Goal: Transaction & Acquisition: Purchase product/service

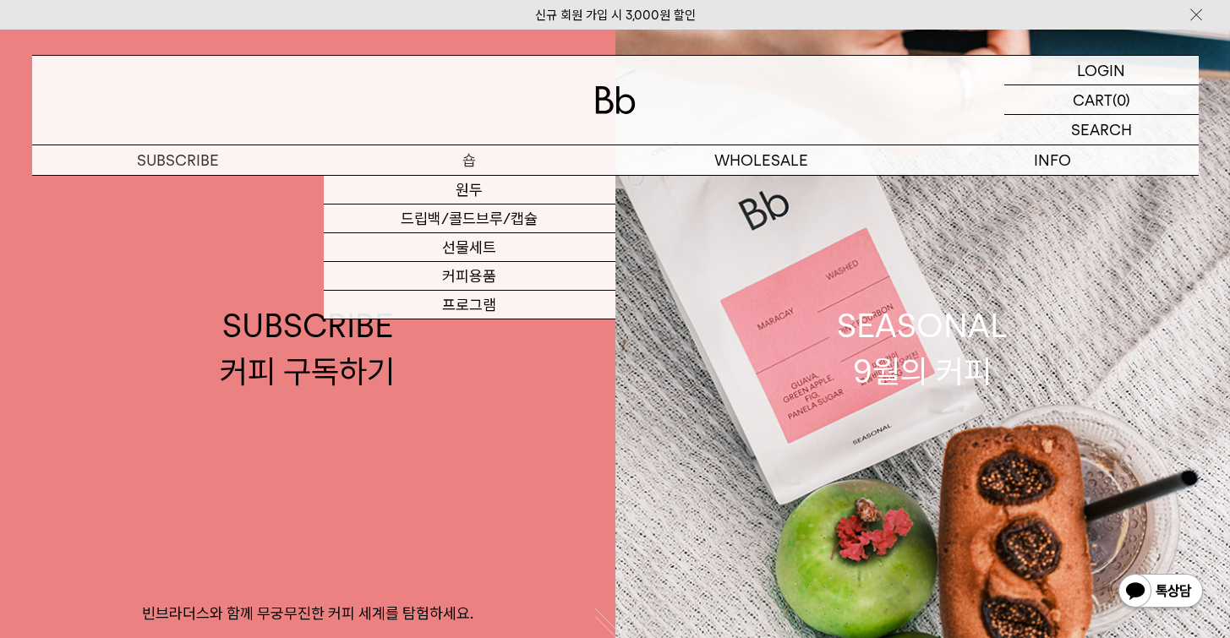
click at [461, 164] on p "숍" at bounding box center [470, 160] width 292 height 30
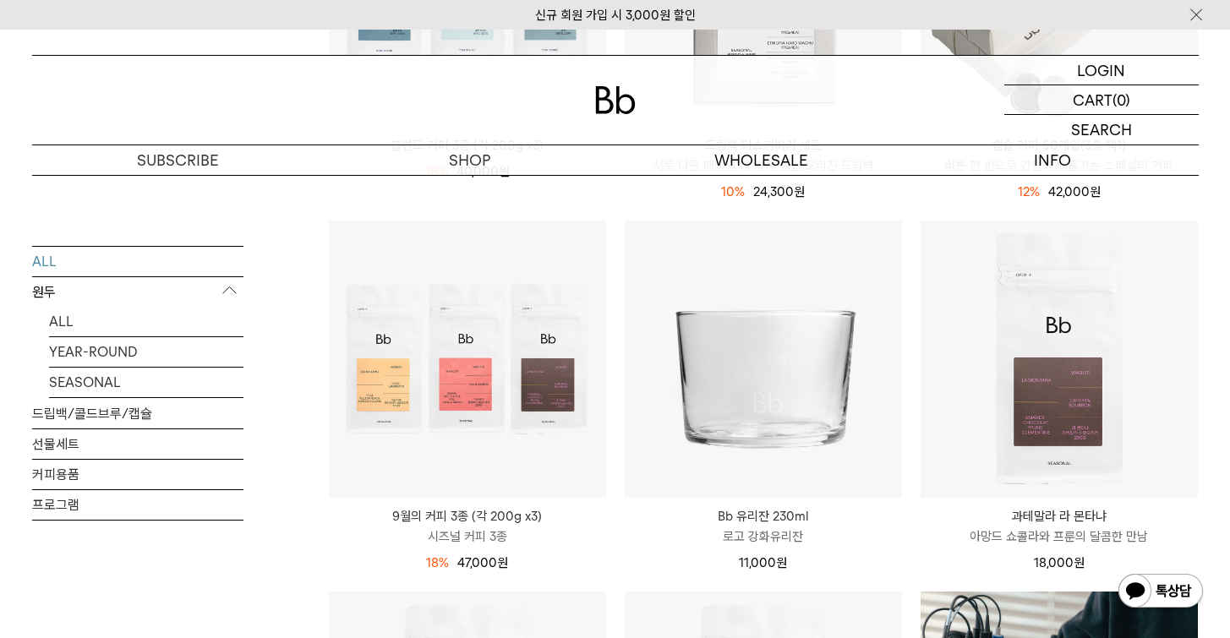
scroll to position [907, 0]
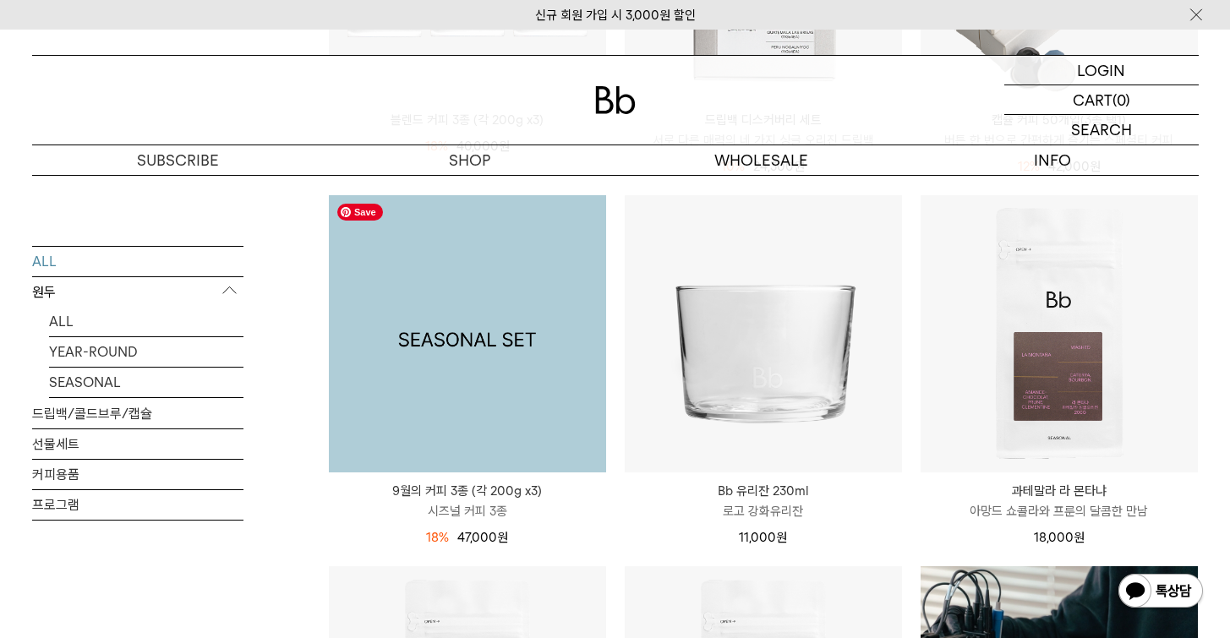
click at [514, 400] on img at bounding box center [467, 333] width 277 height 277
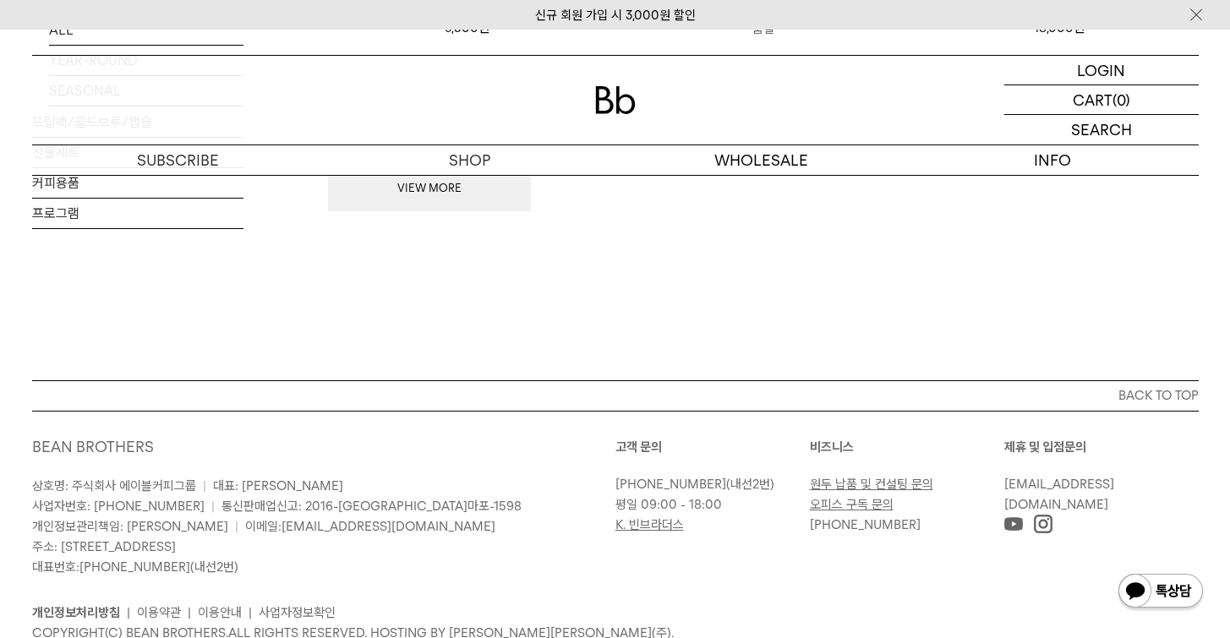
scroll to position [2595, 0]
